Goal: Transaction & Acquisition: Download file/media

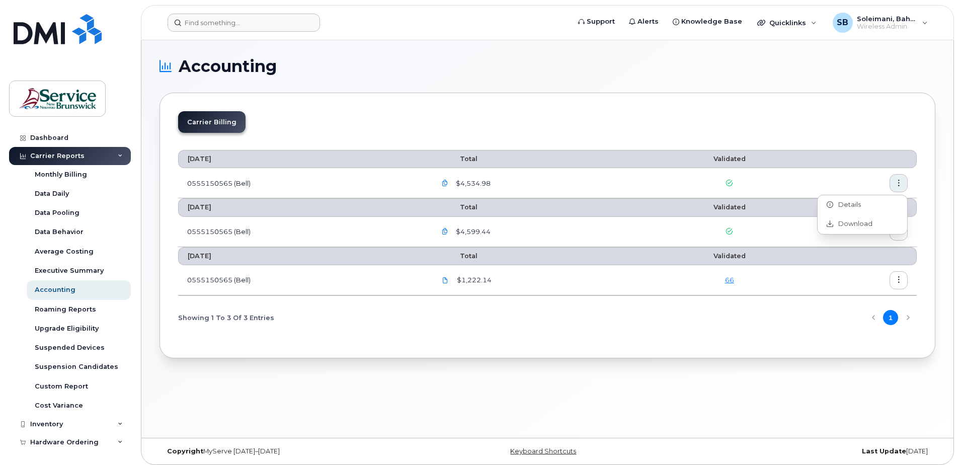
click at [481, 21] on form at bounding box center [364, 23] width 395 height 18
click at [902, 183] on button "button" at bounding box center [898, 183] width 18 height 18
click at [850, 225] on span "Download" at bounding box center [852, 223] width 39 height 9
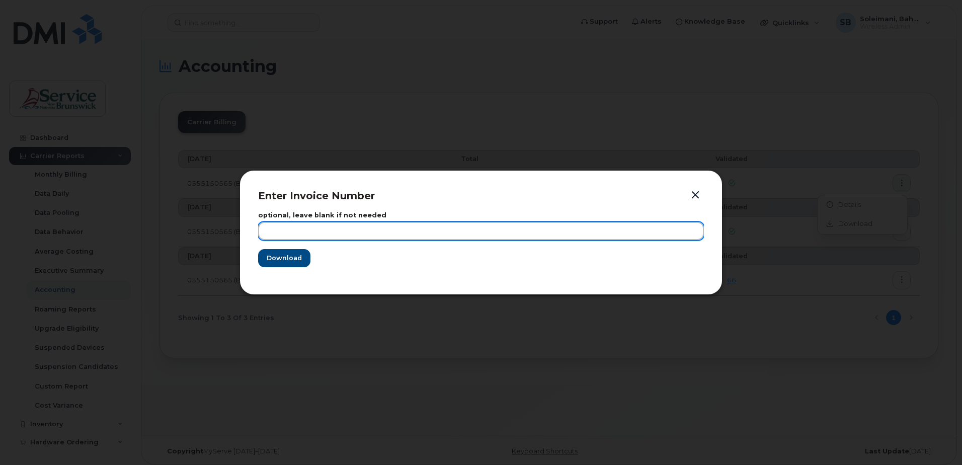
click at [289, 233] on input "text" at bounding box center [481, 231] width 446 height 18
type input "[DATE]"
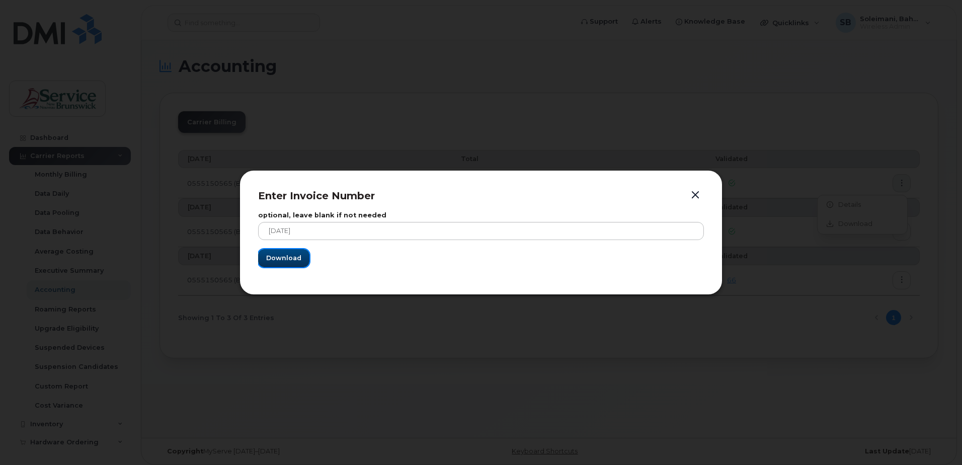
click at [301, 254] on button "Download" at bounding box center [283, 258] width 51 height 18
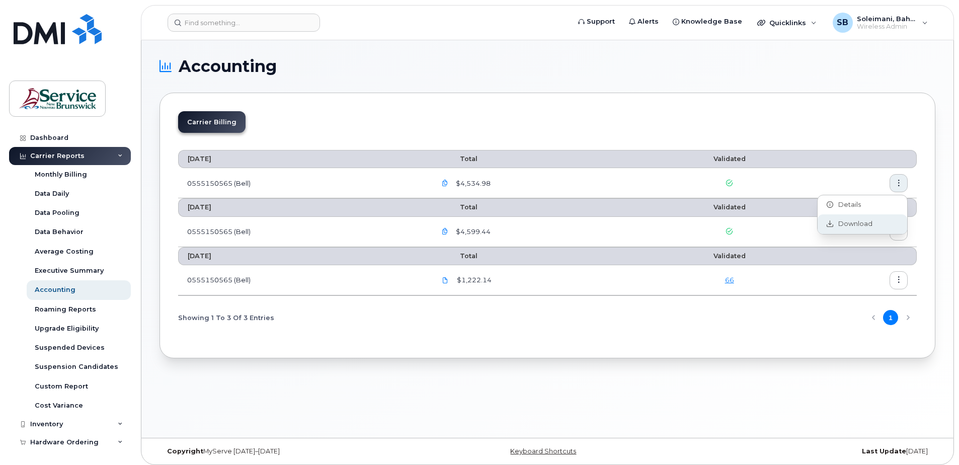
click at [838, 233] on div "Download" at bounding box center [862, 223] width 90 height 19
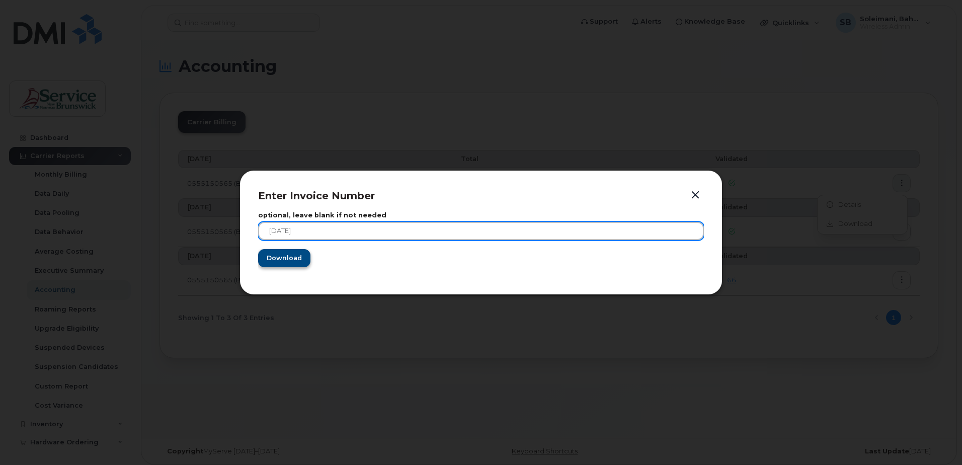
drag, startPoint x: 290, startPoint y: 232, endPoint x: 302, endPoint y: 250, distance: 21.3
click at [291, 233] on input "[DATE]" at bounding box center [481, 231] width 446 height 18
click at [294, 230] on input "[DATE]" at bounding box center [481, 231] width 446 height 18
type input "August 22025"
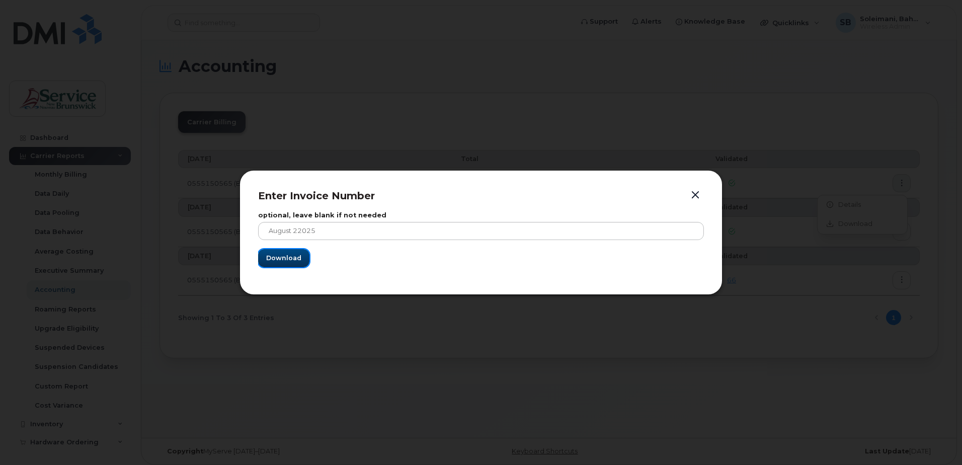
click at [282, 258] on span "Download" at bounding box center [283, 258] width 35 height 10
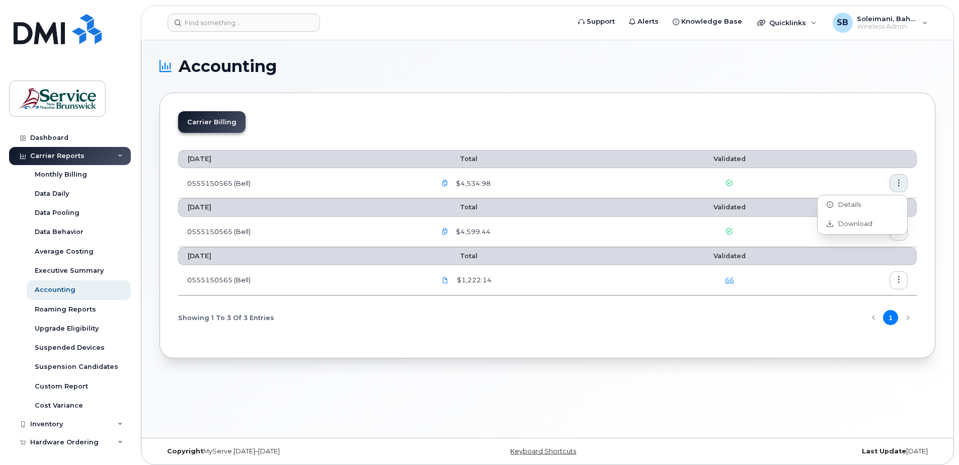
drag, startPoint x: 623, startPoint y: 76, endPoint x: 669, endPoint y: 57, distance: 50.5
click at [623, 76] on section "Accounting Carrier Billing [DATE] Total Validated 0555150565 (Bell) $4,534.98 […" at bounding box center [547, 208] width 776 height 300
